Goal: Information Seeking & Learning: Learn about a topic

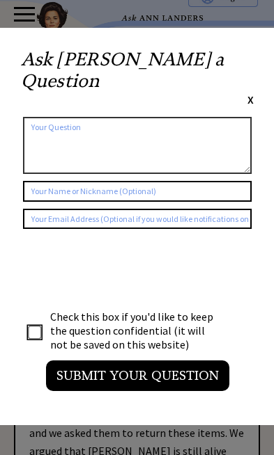
click at [253, 93] on span "X" at bounding box center [250, 100] width 6 height 14
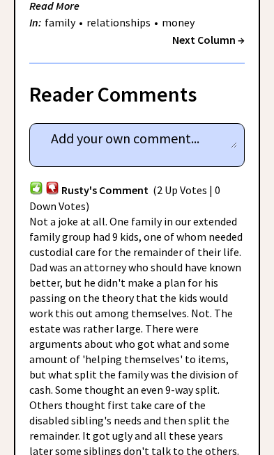
scroll to position [966, 0]
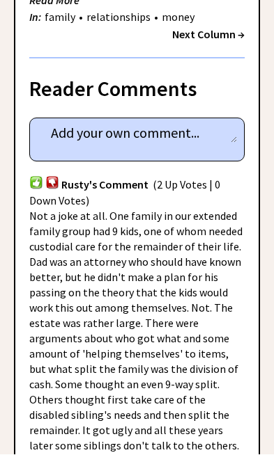
click at [236, 272] on div "Not a joke at all. One family in our extended family group had 9 kids, one of w…" at bounding box center [136, 362] width 215 height 306
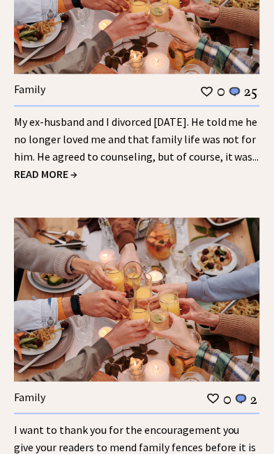
scroll to position [2454, 0]
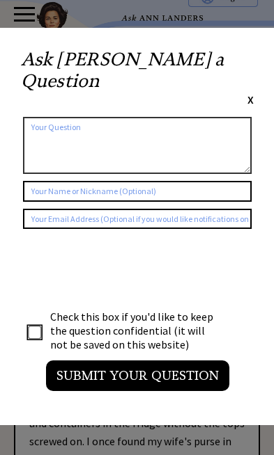
click at [252, 93] on span "X" at bounding box center [250, 100] width 6 height 14
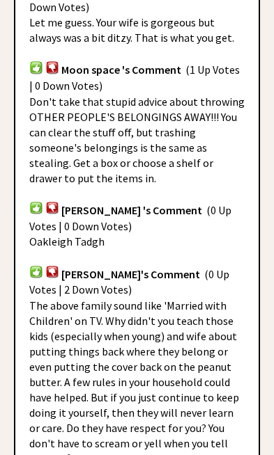
scroll to position [1351, 0]
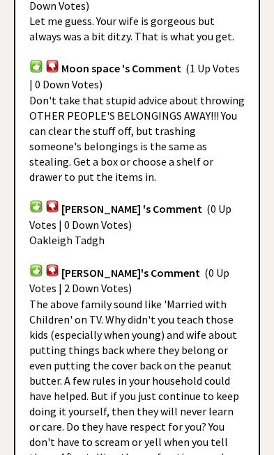
click at [205, 358] on span "The above family sound like 'Married with Children' on TV. Why didn't you teach…" at bounding box center [134, 449] width 211 height 305
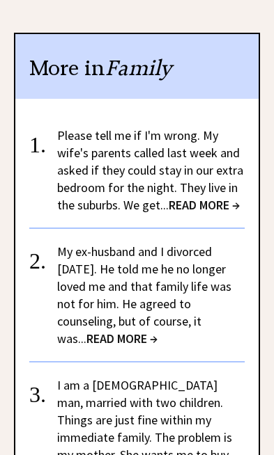
scroll to position [2025, 0]
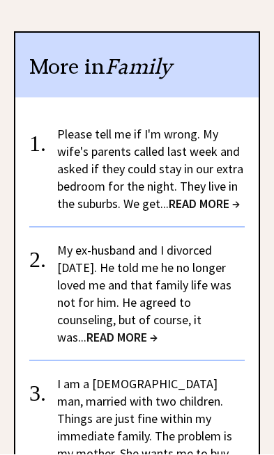
click at [205, 196] on span "READ MORE →" at bounding box center [203, 204] width 71 height 16
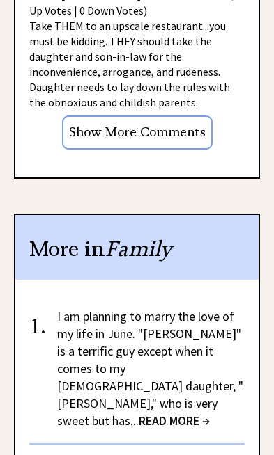
scroll to position [1926, 0]
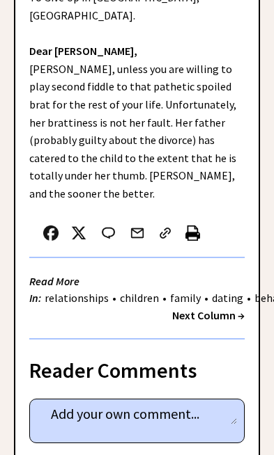
scroll to position [690, 0]
